Goal: Information Seeking & Learning: Compare options

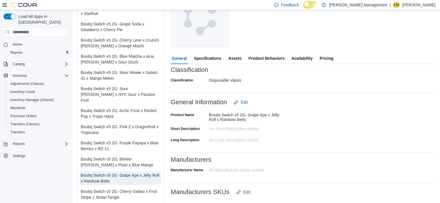
scroll to position [36, 0]
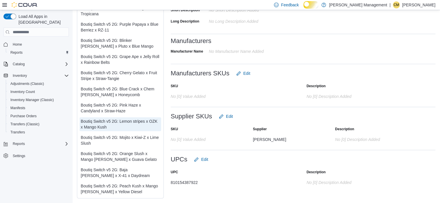
scroll to position [123, 0]
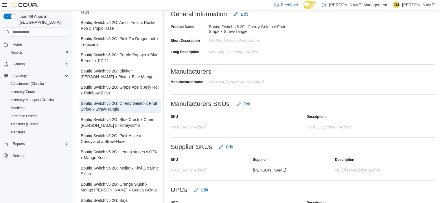
scroll to position [123, 0]
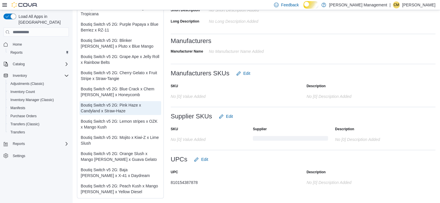
scroll to position [267, 0]
